Goal: Task Accomplishment & Management: Use online tool/utility

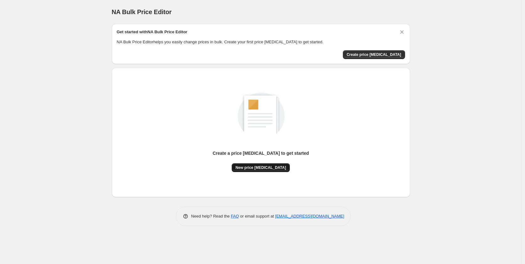
click at [275, 170] on button "New price [MEDICAL_DATA]" at bounding box center [261, 167] width 58 height 9
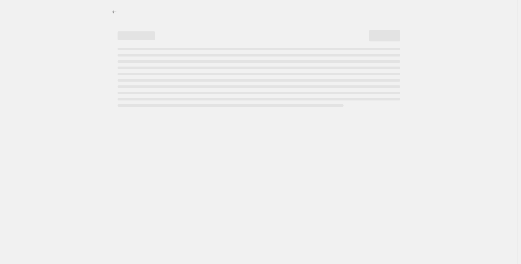
select select "percentage"
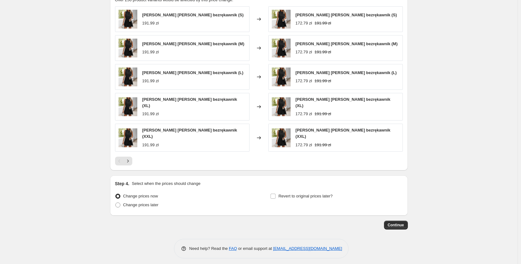
scroll to position [207, 0]
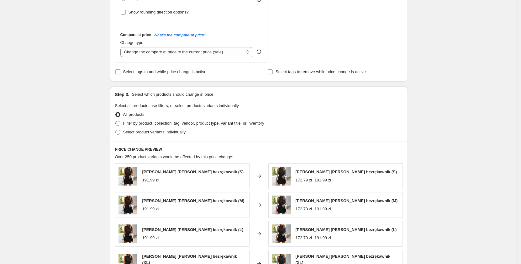
click at [130, 120] on span "Filter by product, collection, tag, vendor, product type, variant title, or inv…" at bounding box center [193, 123] width 141 height 6
click at [116, 121] on input "Filter by product, collection, tag, vendor, product type, variant title, or inv…" at bounding box center [115, 121] width 0 height 0
radio input "true"
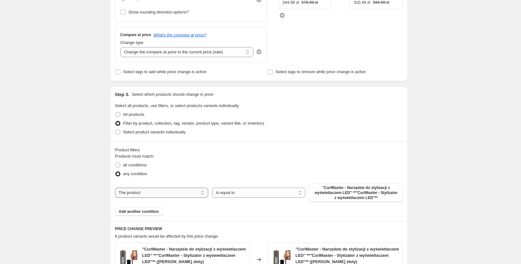
drag, startPoint x: 199, startPoint y: 198, endPoint x: 195, endPoint y: 194, distance: 6.2
click at [199, 198] on select "The product The product's collection The product's tag The product's vendor The…" at bounding box center [161, 193] width 93 height 10
select select "collection"
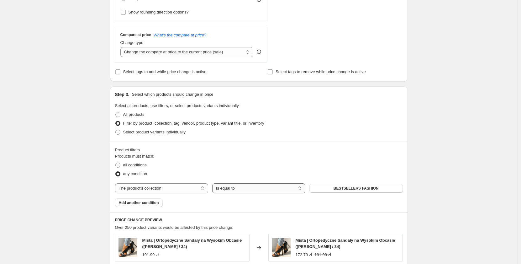
click at [259, 192] on select "Is equal to Is not equal to" at bounding box center [258, 188] width 93 height 10
click at [345, 182] on div "Products must match: all conditions any condition The product The product's col…" at bounding box center [259, 180] width 288 height 54
click at [351, 189] on span "BESTSELLERS FASHION" at bounding box center [356, 188] width 45 height 5
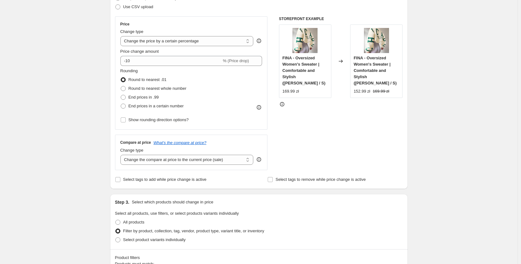
scroll to position [68, 0]
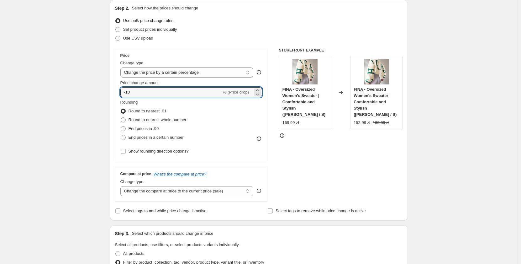
drag, startPoint x: 155, startPoint y: 96, endPoint x: 101, endPoint y: 92, distance: 53.5
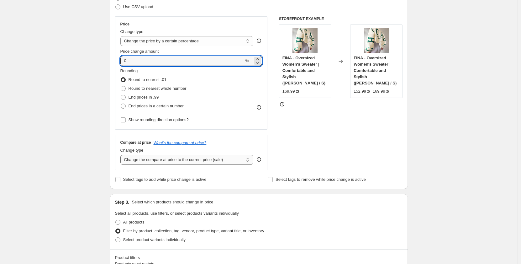
type input "0"
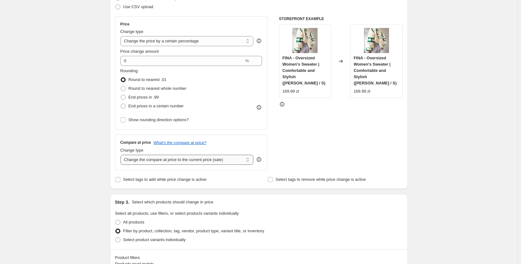
click at [184, 161] on select "Change the compare at price to the current price (sale) Change the compare at p…" at bounding box center [186, 160] width 133 height 10
select select "pp"
click at [122, 155] on select "Change the compare at price to the current price (sale) Change the compare at p…" at bounding box center [186, 160] width 133 height 10
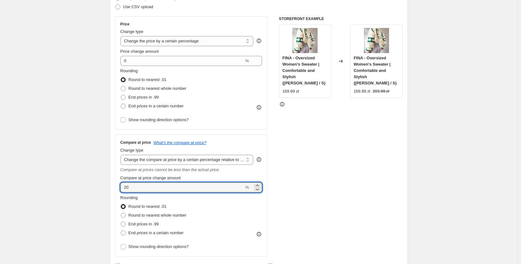
drag, startPoint x: 150, startPoint y: 188, endPoint x: 112, endPoint y: 182, distance: 38.1
click at [112, 182] on div "Step 2. Select how the prices should change Use bulk price change rules Set pro…" at bounding box center [259, 122] width 298 height 307
type input "7"
type input "100"
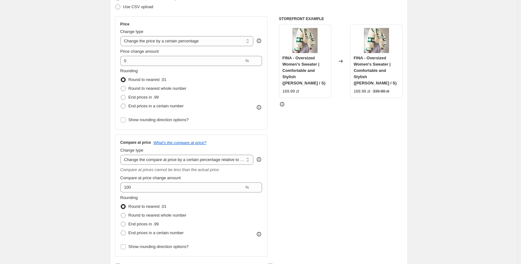
click at [329, 147] on div "STOREFRONT EXAMPLE FINA - Oversized Women's Sweater | Comfortable and Stylish (…" at bounding box center [341, 136] width 124 height 240
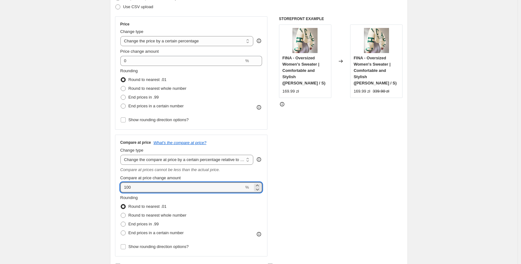
drag, startPoint x: 162, startPoint y: 187, endPoint x: 116, endPoint y: 188, distance: 45.8
click at [116, 188] on div "Compare at price What's the compare at price? Change type Change the compare at…" at bounding box center [191, 196] width 153 height 122
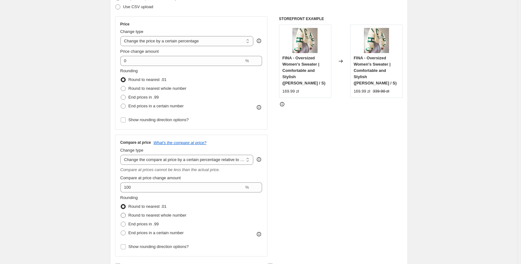
click at [151, 216] on span "Round to nearest whole number" at bounding box center [158, 215] width 58 height 5
click at [121, 213] on input "Round to nearest whole number" at bounding box center [121, 213] width 0 height 0
radio input "true"
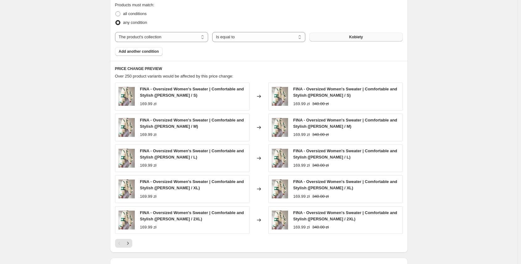
scroll to position [531, 0]
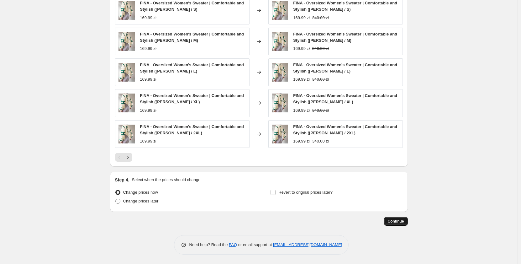
click at [402, 221] on span "Continue" at bounding box center [396, 221] width 16 height 5
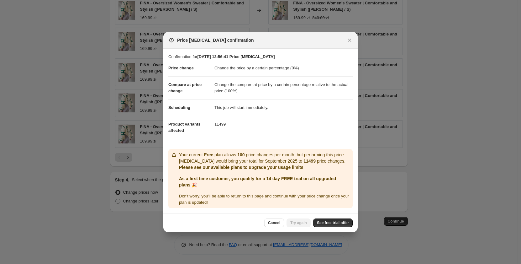
click at [337, 218] on div "Cancel Try again See free trial offer" at bounding box center [260, 222] width 195 height 19
click at [338, 221] on span "See free trial offer" at bounding box center [333, 222] width 32 height 5
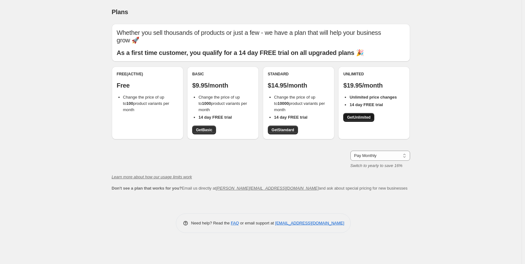
click at [365, 119] on span "Get Unlimited" at bounding box center [359, 117] width 24 height 5
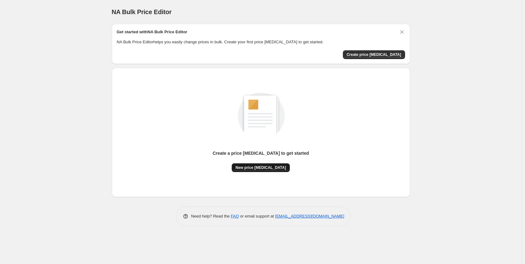
click at [267, 167] on span "New price [MEDICAL_DATA]" at bounding box center [260, 167] width 51 height 5
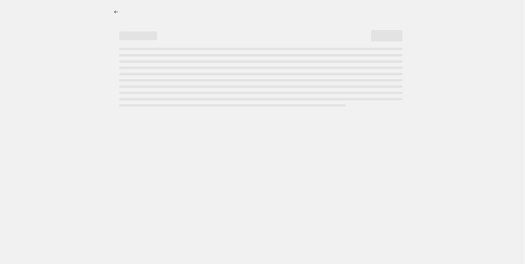
select select "percentage"
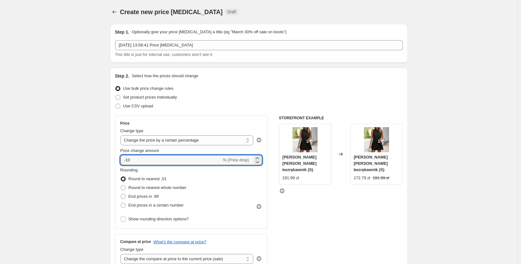
drag, startPoint x: 133, startPoint y: 161, endPoint x: 115, endPoint y: 158, distance: 18.4
click at [115, 158] on div "Step 2. Select how the prices should change Use bulk price change rules Set pro…" at bounding box center [259, 178] width 298 height 220
type input "0"
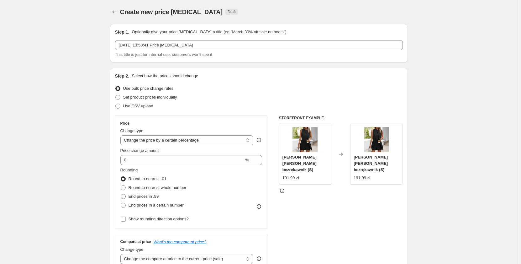
click at [132, 197] on span "End prices in .99" at bounding box center [144, 196] width 30 height 5
click at [121, 194] on input "End prices in .99" at bounding box center [121, 194] width 0 height 0
radio input "true"
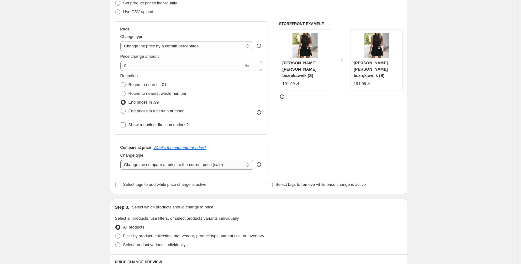
click at [207, 168] on select "Change the compare at price to the current price (sale) Change the compare at p…" at bounding box center [186, 165] width 133 height 10
select select "pp"
click at [122, 160] on select "Change the compare at price to the current price (sale) Change the compare at p…" at bounding box center [186, 165] width 133 height 10
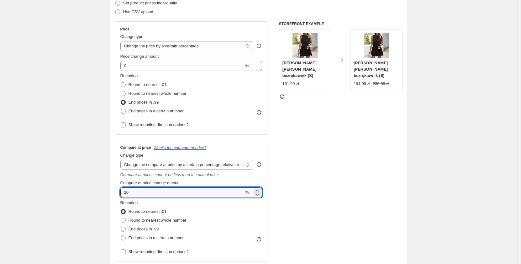
drag, startPoint x: 153, startPoint y: 193, endPoint x: 112, endPoint y: 190, distance: 41.2
click at [112, 190] on div "Step 2. Select how the prices should change Use bulk price change rules Set pro…" at bounding box center [259, 127] width 298 height 307
drag, startPoint x: 142, startPoint y: 193, endPoint x: 120, endPoint y: 190, distance: 22.8
click at [120, 190] on div "Compare at price What's the compare at price? Change type Change the compare at…" at bounding box center [191, 201] width 153 height 122
type input "100"
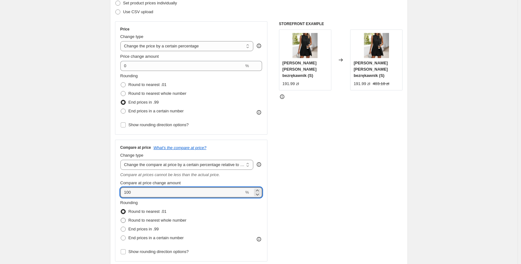
click at [145, 220] on span "Round to nearest whole number" at bounding box center [158, 220] width 58 height 5
click at [121, 218] on input "Round to nearest whole number" at bounding box center [121, 218] width 0 height 0
radio input "true"
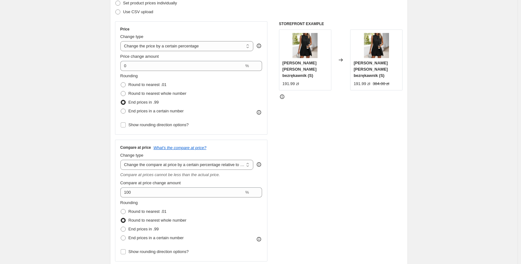
scroll to position [251, 0]
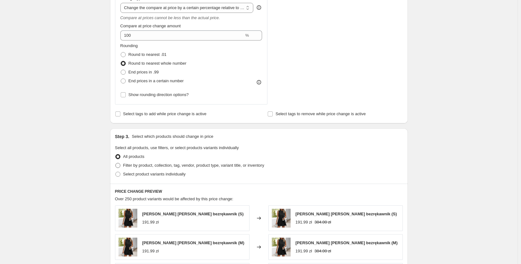
click at [148, 167] on span "Filter by product, collection, tag, vendor, product type, variant title, or inv…" at bounding box center [193, 165] width 141 height 5
click at [116, 163] on input "Filter by product, collection, tag, vendor, product type, variant title, or inv…" at bounding box center [115, 163] width 0 height 0
radio input "true"
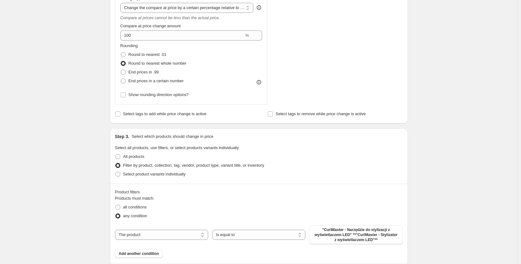
scroll to position [314, 0]
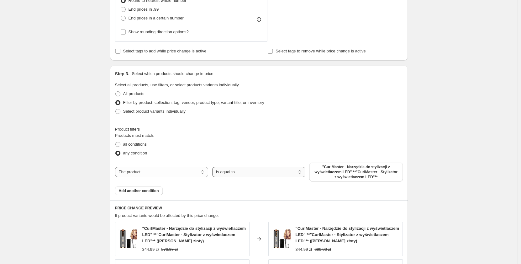
click at [228, 172] on select "Is equal to Is not equal to" at bounding box center [258, 172] width 93 height 10
click at [189, 175] on select "The product The product's collection The product's tag The product's vendor The…" at bounding box center [161, 172] width 93 height 10
select select "collection"
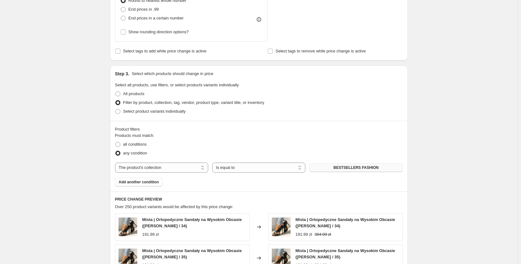
click at [344, 169] on span "BESTSELLERS FASHION" at bounding box center [356, 167] width 45 height 5
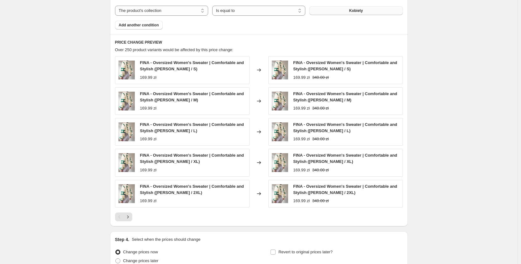
scroll to position [531, 0]
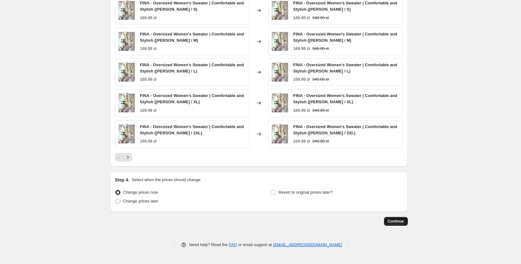
click at [404, 222] on span "Continue" at bounding box center [396, 221] width 16 height 5
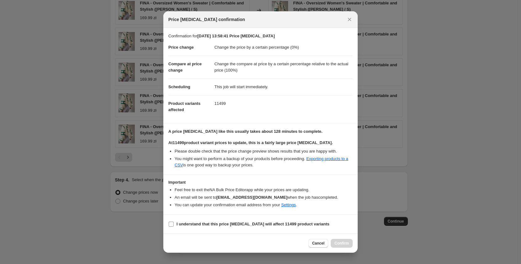
click at [179, 224] on b "I understand that this price change job will affect 11499 product variants" at bounding box center [253, 224] width 153 height 5
click at [174, 224] on input "I understand that this price change job will affect 11499 product variants" at bounding box center [171, 224] width 5 height 5
checkbox input "true"
click at [344, 244] on span "Confirm" at bounding box center [342, 243] width 14 height 5
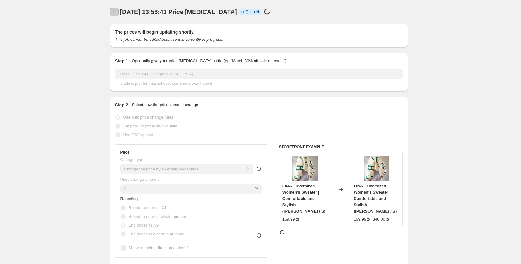
click at [116, 12] on icon "Price change jobs" at bounding box center [114, 12] width 6 height 6
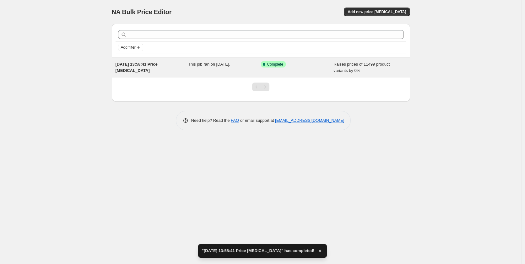
click at [231, 69] on div "This job ran on 24 september 2025." at bounding box center [224, 67] width 73 height 13
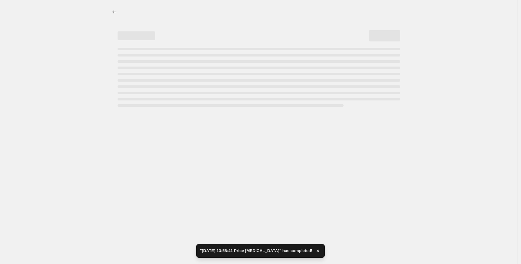
select select "percentage"
select select "pp"
select select "collection"
